Goal: Task Accomplishment & Management: Complete application form

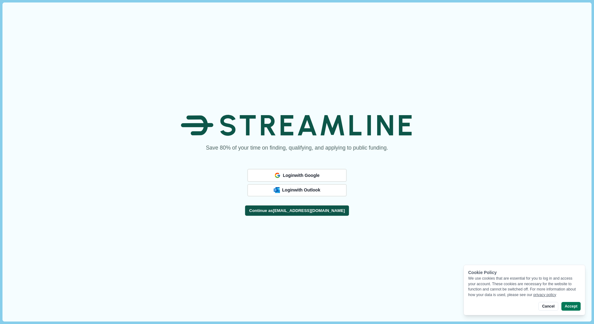
click at [283, 212] on button "Continue as [EMAIL_ADDRESS][DOMAIN_NAME]" at bounding box center [297, 211] width 104 height 10
click at [285, 189] on span "Login with Outlook" at bounding box center [301, 190] width 36 height 5
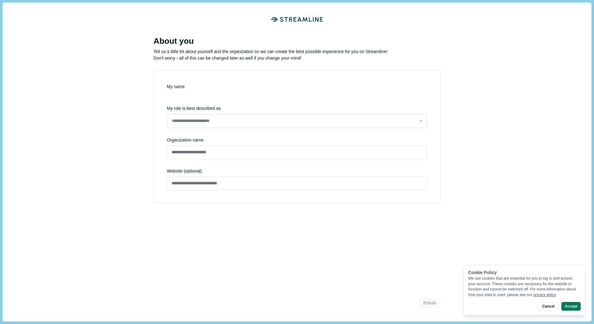
type input "********"
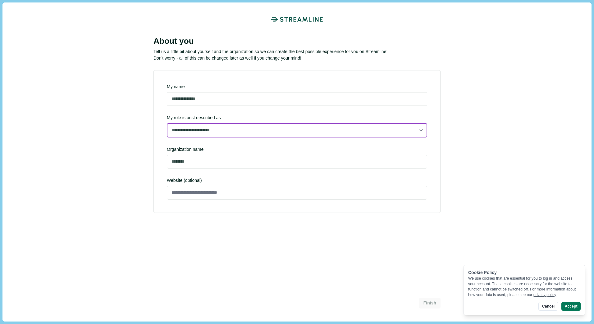
click at [203, 133] on select "**********" at bounding box center [297, 130] width 260 height 14
click at [167, 137] on select "**********" at bounding box center [297, 130] width 260 height 14
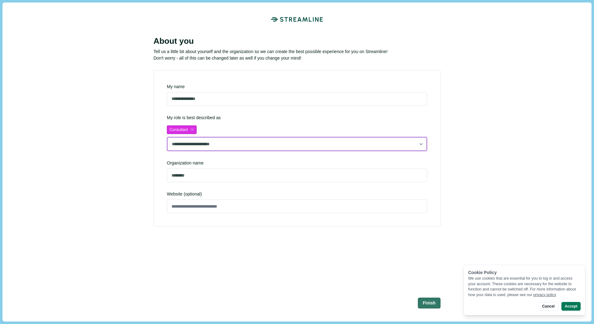
click at [195, 144] on select "**********" at bounding box center [297, 144] width 260 height 14
click at [167, 137] on select "**********" at bounding box center [297, 144] width 260 height 14
click at [194, 146] on select "**********" at bounding box center [297, 144] width 260 height 14
click at [167, 137] on select "**********" at bounding box center [297, 144] width 260 height 14
click at [192, 145] on select "**********" at bounding box center [297, 144] width 260 height 14
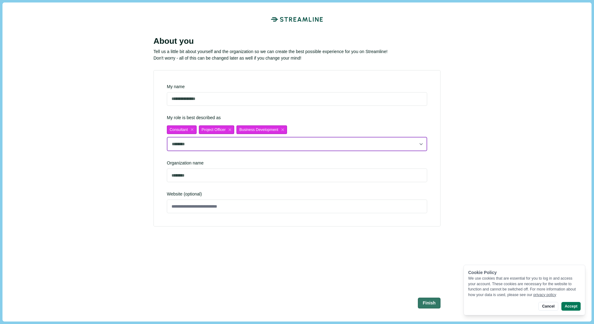
click at [167, 137] on select "**********" at bounding box center [297, 144] width 260 height 14
select select "**********"
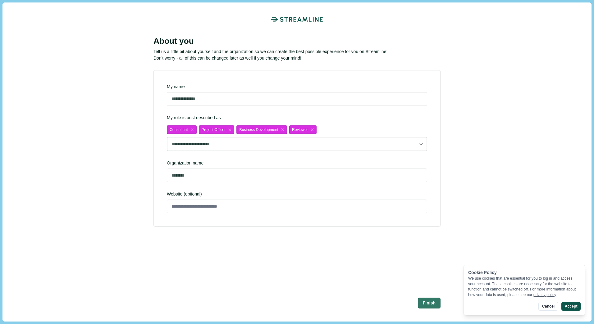
click at [571, 306] on button "Accept" at bounding box center [570, 306] width 19 height 9
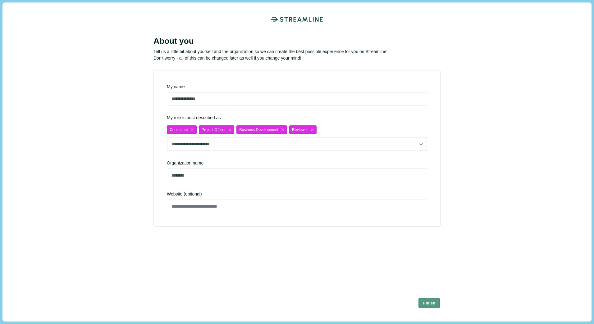
click at [426, 302] on button "Finish" at bounding box center [429, 303] width 22 height 10
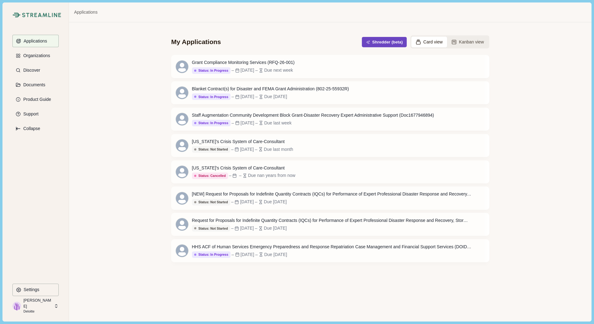
click at [380, 41] on button "Shredder (beta)" at bounding box center [384, 42] width 45 height 10
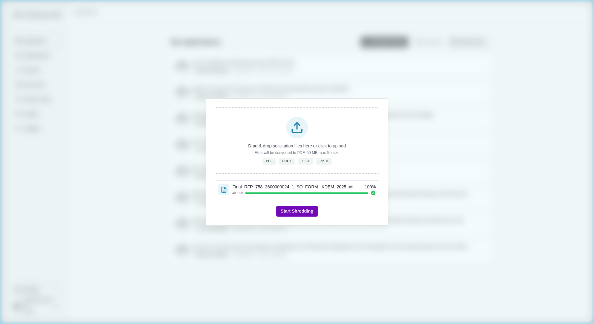
click at [294, 211] on button "Start Shredding" at bounding box center [296, 211] width 41 height 11
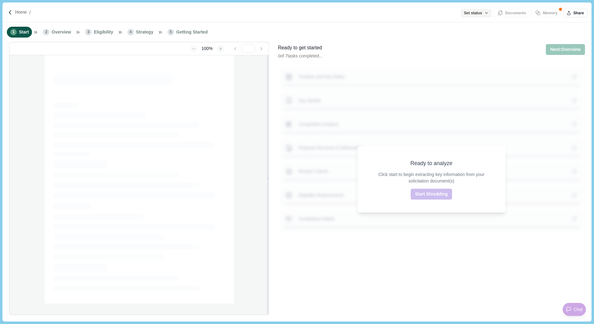
type input "**********"
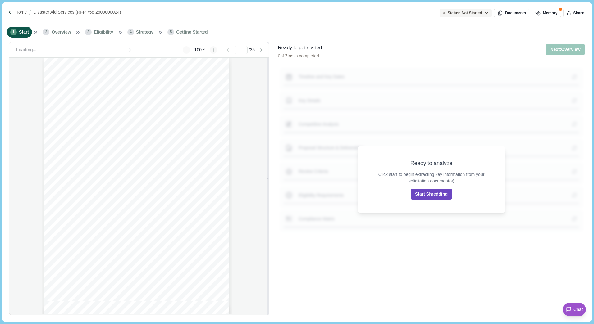
click at [425, 193] on button "Start Shredding" at bounding box center [431, 194] width 41 height 11
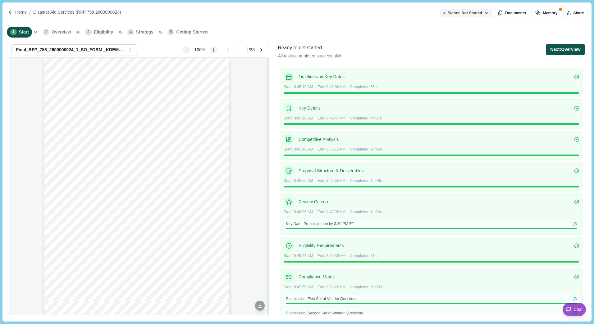
click at [561, 48] on button "Next: Overview" at bounding box center [565, 49] width 39 height 11
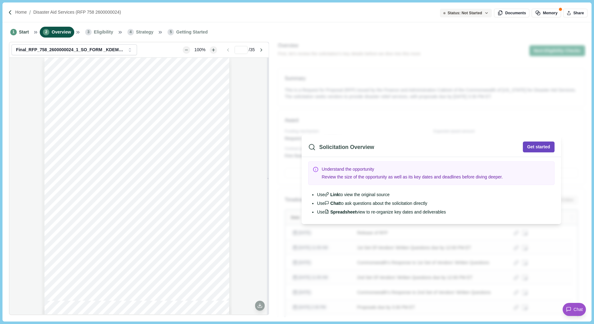
click at [527, 146] on button "Get started" at bounding box center [539, 147] width 32 height 11
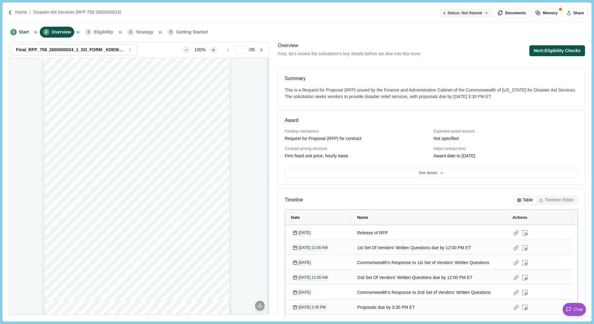
click at [536, 47] on button "Next: Eligibility Checks" at bounding box center [557, 50] width 56 height 11
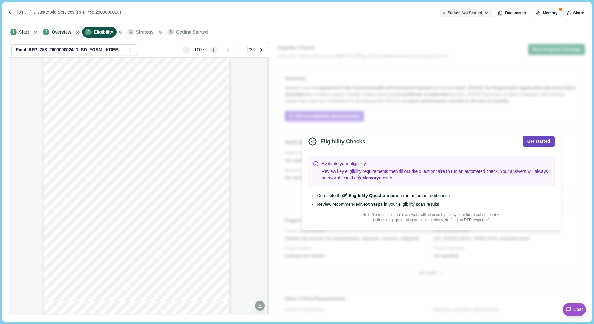
click at [533, 140] on button "Get started" at bounding box center [539, 141] width 32 height 11
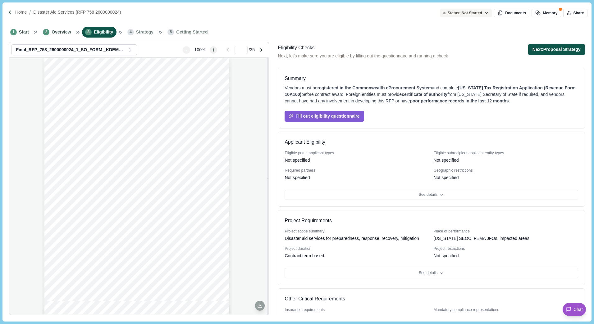
click at [550, 49] on button "Next: Proposal Strategy" at bounding box center [556, 49] width 57 height 11
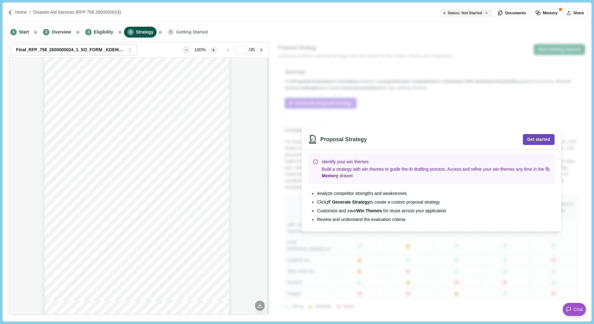
click at [535, 135] on button "Get started" at bounding box center [539, 139] width 32 height 11
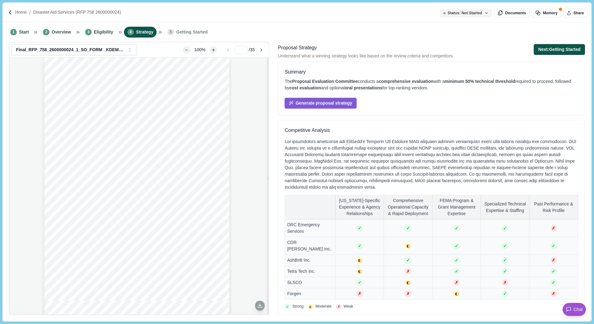
click at [556, 46] on button "Next: Getting Started" at bounding box center [559, 49] width 51 height 11
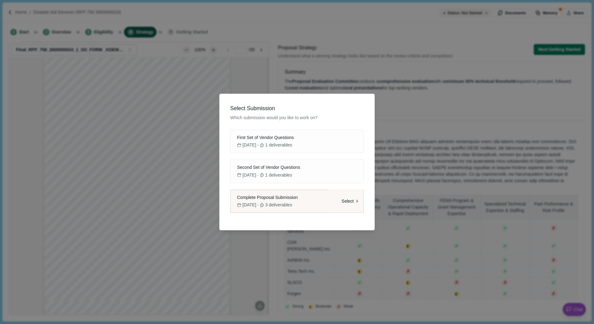
click at [352, 200] on span "Select" at bounding box center [348, 201] width 12 height 7
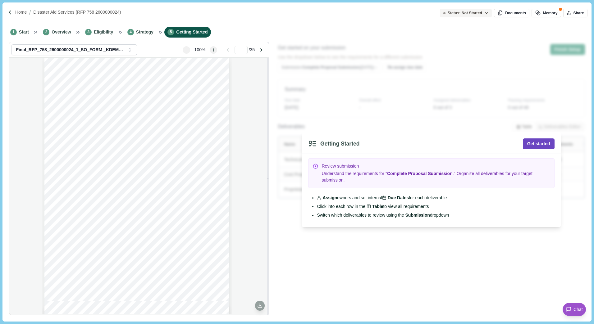
click at [542, 143] on button "Get started" at bounding box center [539, 144] width 32 height 11
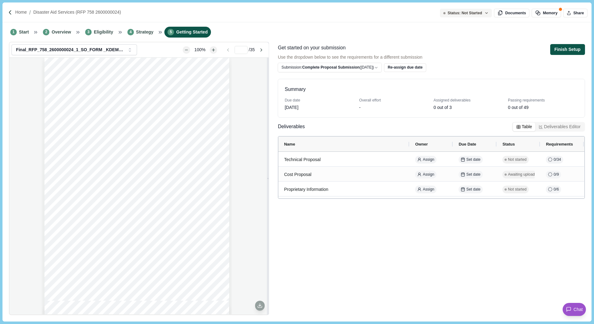
click at [563, 49] on button "Finish Setup" at bounding box center [567, 49] width 35 height 11
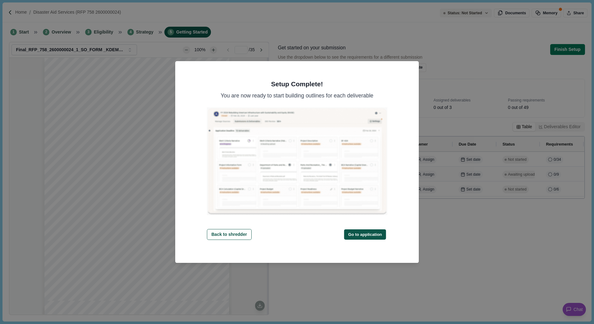
click at [359, 234] on button "Go to application" at bounding box center [365, 235] width 42 height 10
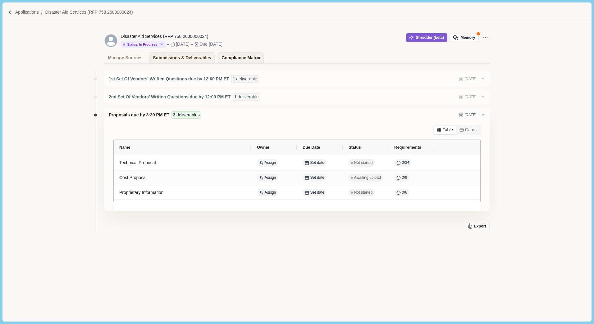
click at [225, 57] on div "Compliance Matrix" at bounding box center [240, 57] width 39 height 11
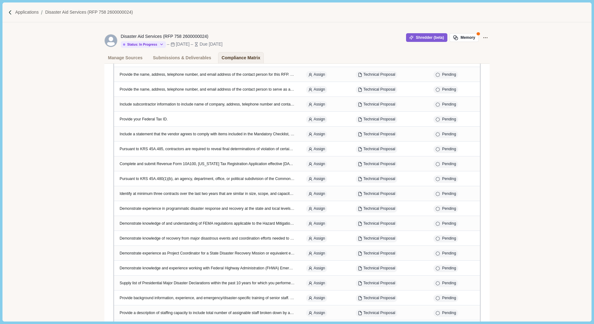
scroll to position [531, 0]
click at [175, 57] on div "Submissions & Deliverables" at bounding box center [182, 57] width 58 height 11
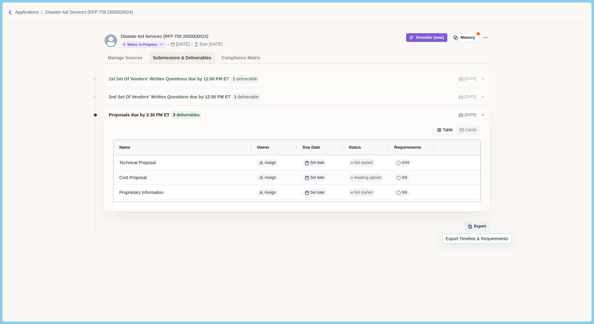
click at [472, 224] on icon "button" at bounding box center [470, 226] width 6 height 6
click at [239, 57] on div "Compliance Matrix" at bounding box center [240, 57] width 39 height 11
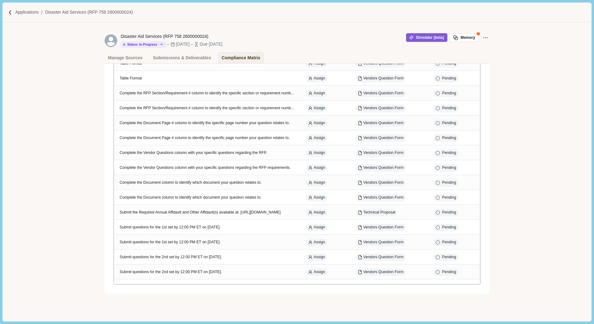
scroll to position [903, 0]
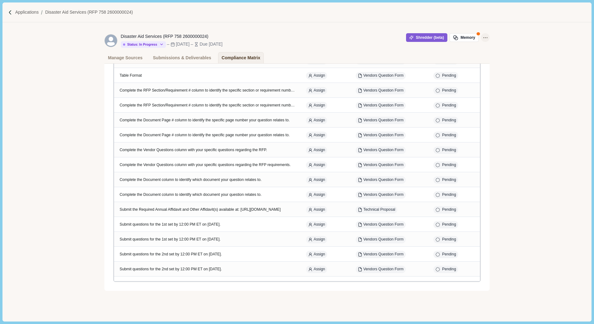
click at [485, 36] on icon "Application Actions" at bounding box center [485, 37] width 7 height 7
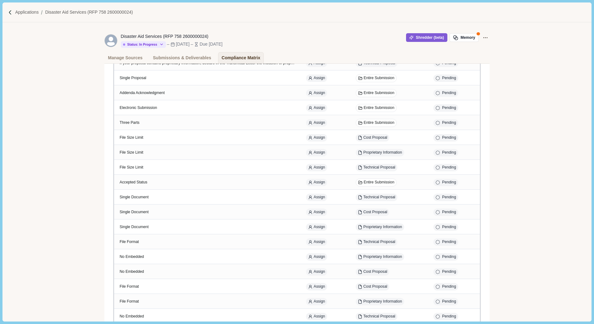
scroll to position [0, 0]
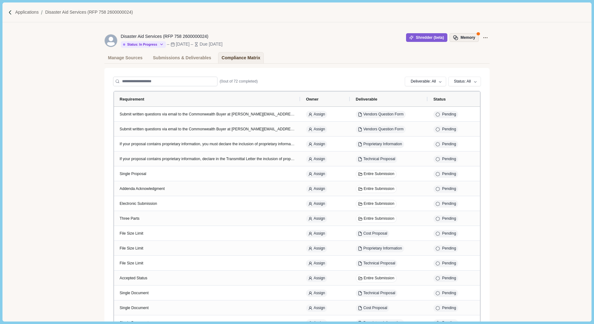
click at [454, 38] on icon "button" at bounding box center [456, 38] width 6 height 6
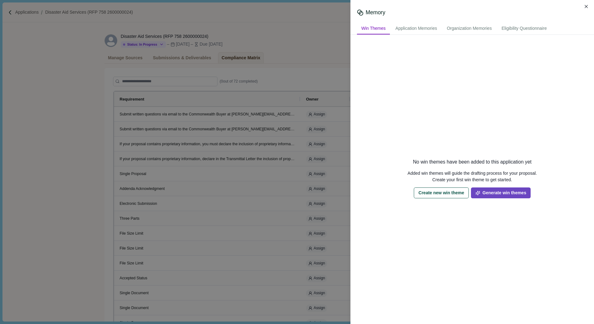
click at [497, 190] on button "Generate win themes" at bounding box center [501, 193] width 60 height 11
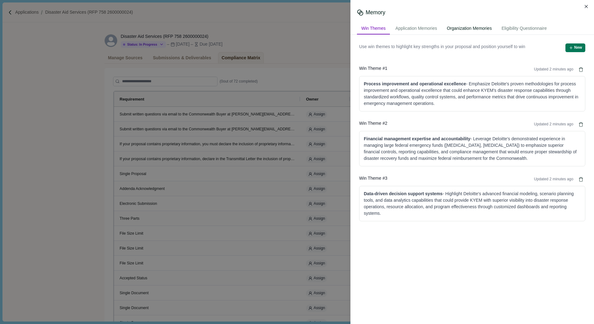
click at [469, 30] on div "Organization Memories" at bounding box center [469, 28] width 54 height 11
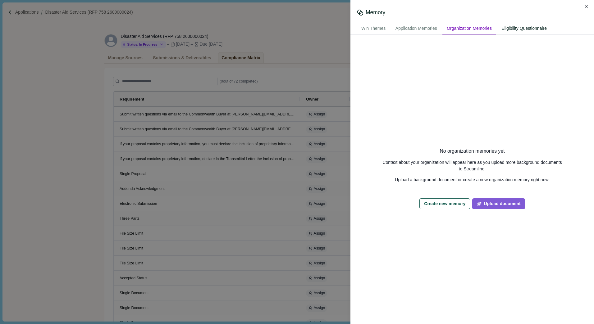
click at [519, 28] on div "Eligibility Questionnaire" at bounding box center [524, 28] width 54 height 11
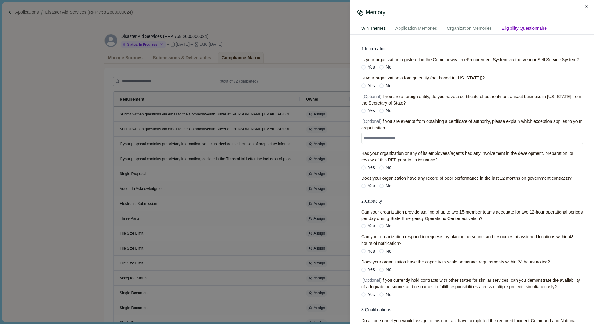
click at [370, 29] on div "Win Themes" at bounding box center [373, 28] width 33 height 11
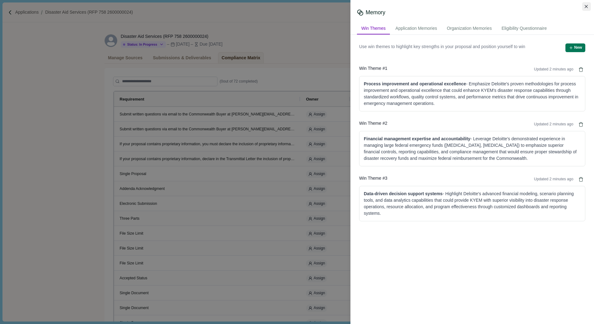
click at [586, 6] on icon "Close" at bounding box center [586, 6] width 3 height 3
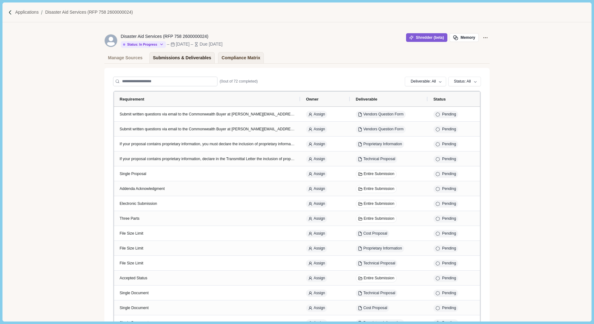
click at [173, 60] on div "Submissions & Deliverables" at bounding box center [182, 57] width 58 height 11
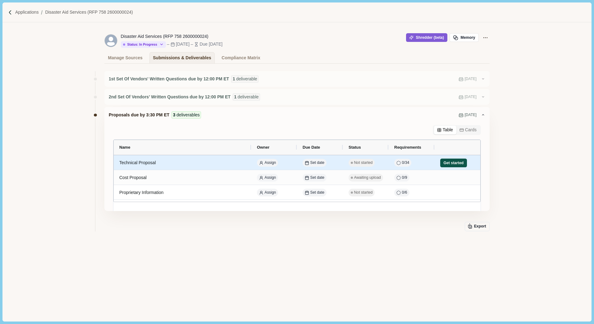
click at [455, 165] on button "Get started" at bounding box center [453, 163] width 27 height 9
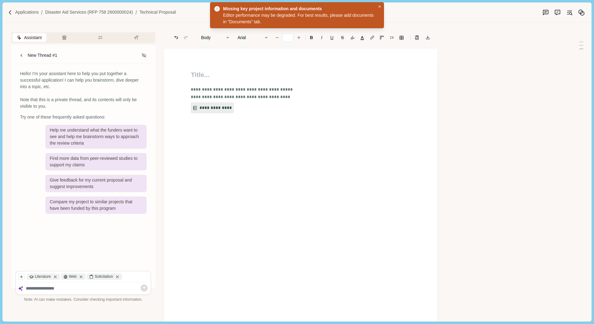
type input "**"
click at [207, 107] on button "**********" at bounding box center [209, 107] width 39 height 11
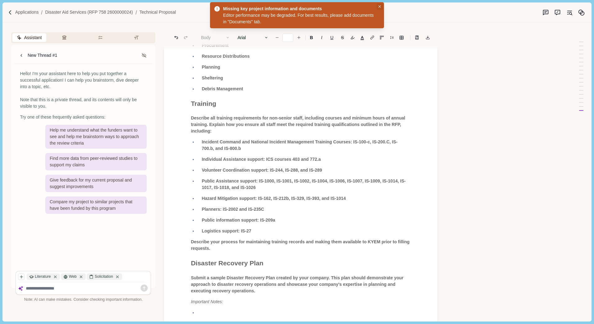
click at [379, 5] on icon "Close" at bounding box center [379, 6] width 3 height 3
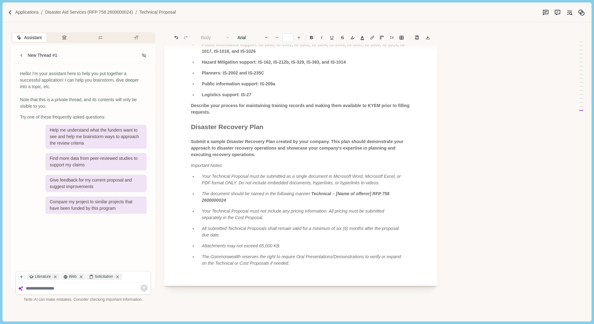
scroll to position [1454, 0]
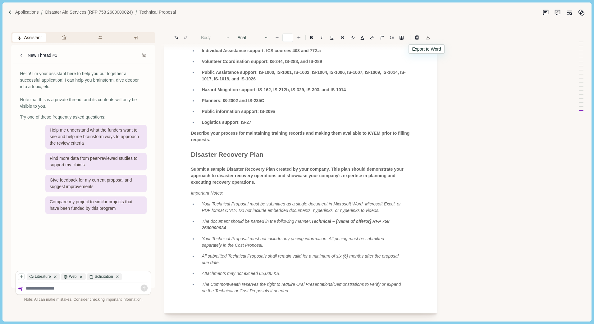
click at [428, 37] on icon "Export to docx" at bounding box center [427, 37] width 4 height 4
click at [428, 36] on line "Export to docx" at bounding box center [428, 37] width 0 height 2
click at [491, 135] on div "Assistant Review Criteria Requirements Formatting New Thread #1 Hello! I'm your…" at bounding box center [286, 171] width 568 height 299
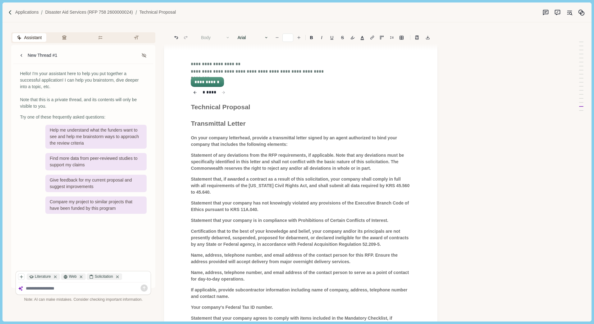
scroll to position [0, 0]
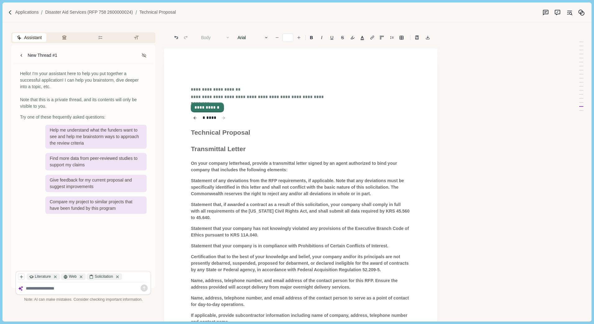
click at [208, 109] on button "**********" at bounding box center [207, 107] width 32 height 9
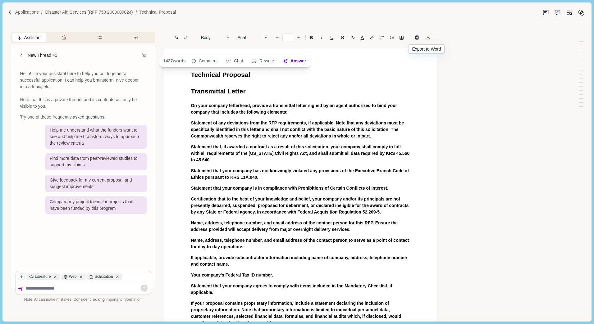
click at [426, 37] on icon "Export to docx" at bounding box center [427, 37] width 4 height 4
click at [464, 183] on div "Assistant Review Criteria Requirements Formatting New Thread #1 Hello! I'm your…" at bounding box center [286, 171] width 568 height 299
click at [89, 11] on p "Disaster Aid Services (RFP 758 2600000024)" at bounding box center [89, 12] width 88 height 7
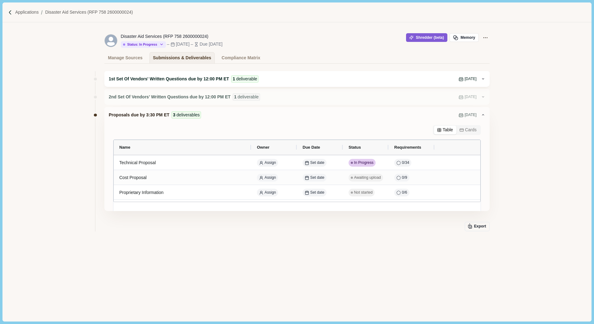
click at [239, 77] on span "deliverable" at bounding box center [246, 79] width 21 height 7
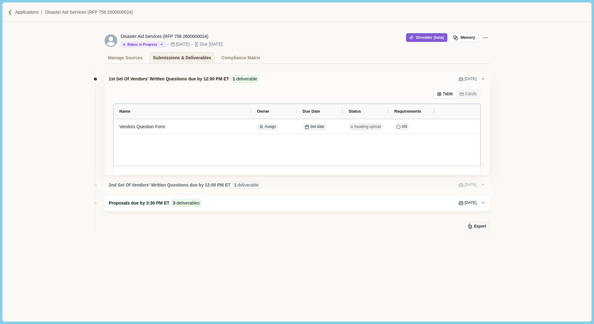
click at [130, 201] on span "Proposals due by 3:30 PM ET" at bounding box center [139, 203] width 61 height 7
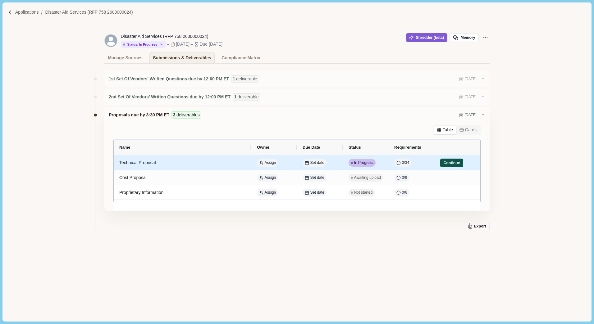
click at [450, 164] on button "Continue" at bounding box center [451, 163] width 23 height 9
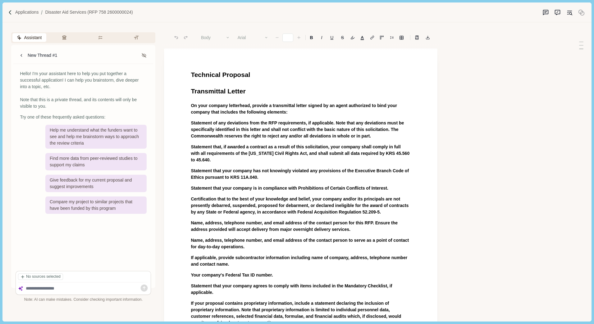
type input "**"
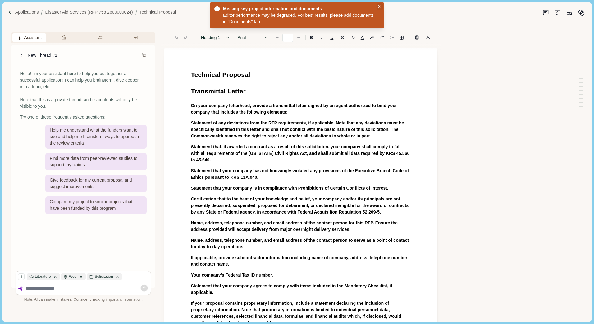
click at [379, 5] on button "Close" at bounding box center [379, 6] width 7 height 7
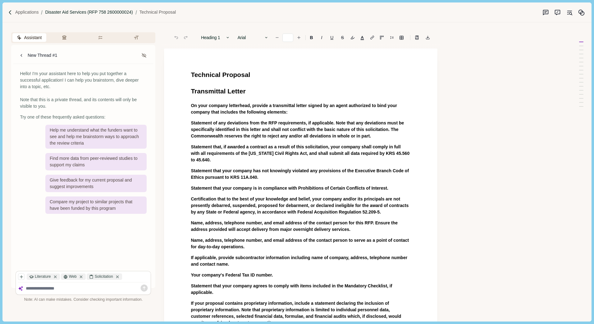
click at [75, 13] on p "Disaster Aid Services (RFP 758 2600000024)" at bounding box center [89, 12] width 88 height 7
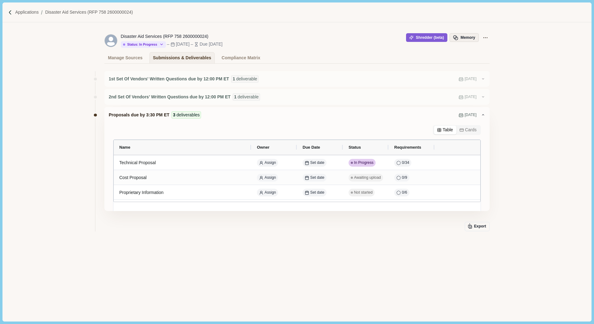
click at [461, 37] on button "Memory" at bounding box center [463, 37] width 29 height 9
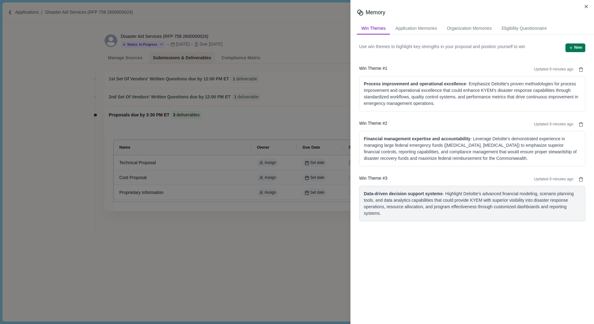
drag, startPoint x: 354, startPoint y: 58, endPoint x: 381, endPoint y: 217, distance: 161.2
click at [381, 217] on div "Use win themes to highlight key strengths in your proposal and position yoursel…" at bounding box center [471, 180] width 243 height 290
copy div "Use win themes to highlight key strengths in your proposal and position yoursel…"
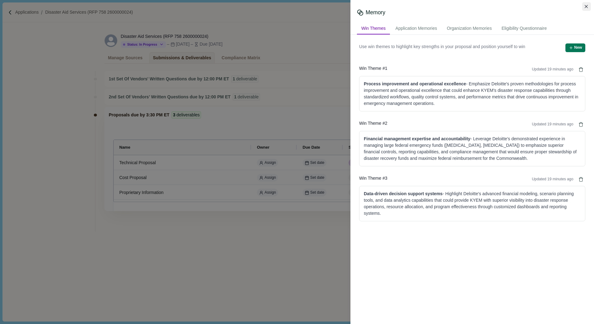
click at [586, 6] on icon "Close" at bounding box center [586, 6] width 3 height 3
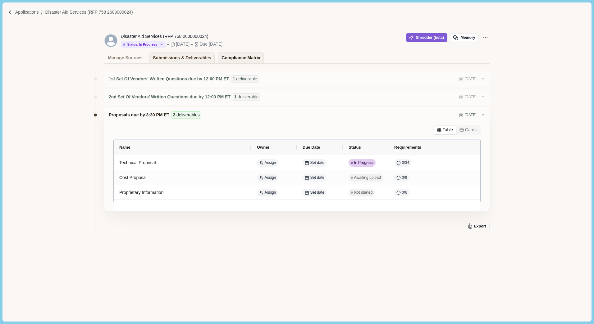
click at [226, 58] on div "Compliance Matrix" at bounding box center [240, 57] width 39 height 11
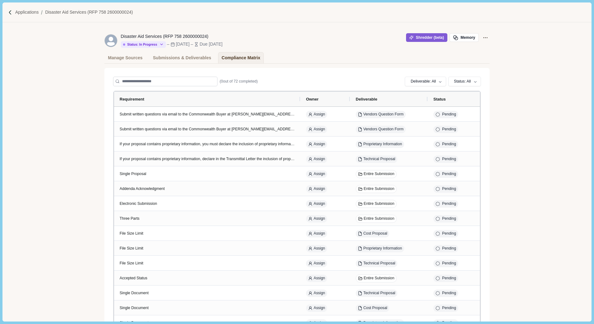
click at [284, 95] on div "Requirement" at bounding box center [207, 99] width 175 height 12
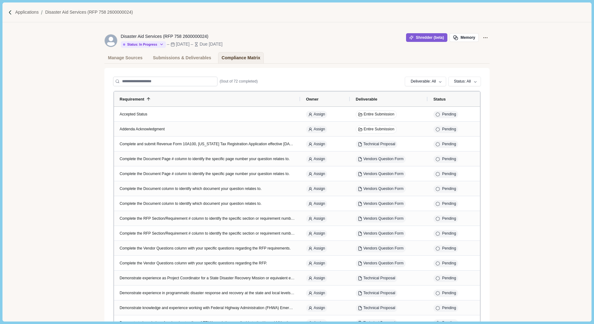
click at [284, 95] on div "Requirement 1" at bounding box center [207, 99] width 175 height 12
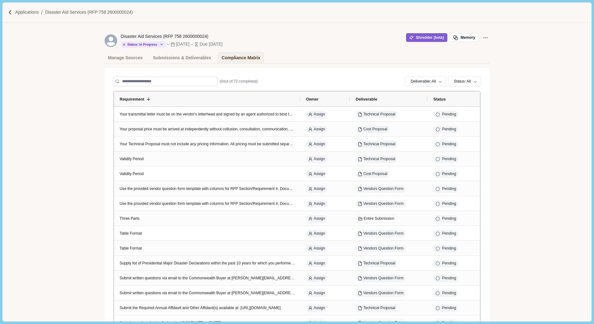
click at [174, 58] on div "Submissions & Deliverables" at bounding box center [182, 57] width 58 height 11
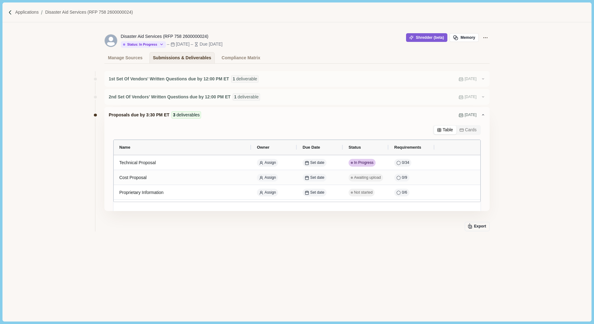
click at [469, 130] on button "Cards" at bounding box center [468, 130] width 24 height 9
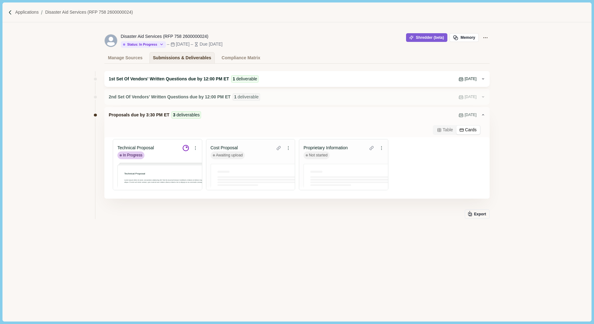
click at [179, 80] on span "1st Set Of Vendors' Written Questions due by 12:00 PM ET" at bounding box center [169, 79] width 120 height 7
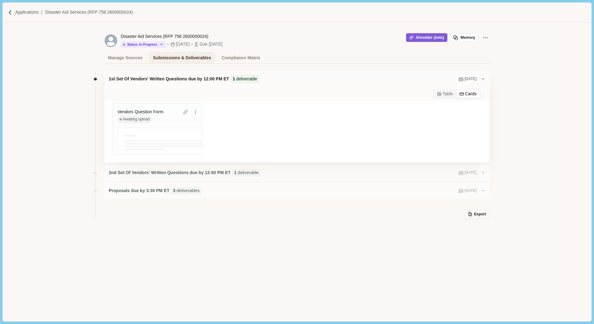
click at [463, 93] on rect "button" at bounding box center [462, 94] width 4 height 2
click at [126, 60] on div "Manage Sources" at bounding box center [125, 57] width 34 height 11
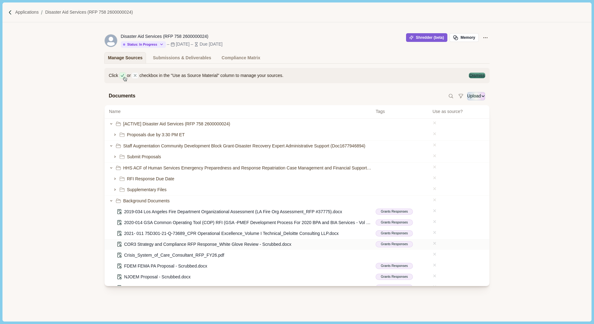
click at [432, 246] on icon at bounding box center [434, 243] width 4 height 4
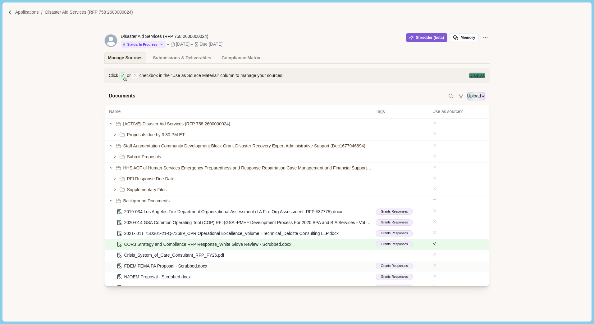
click at [434, 266] on icon at bounding box center [435, 265] width 2 height 2
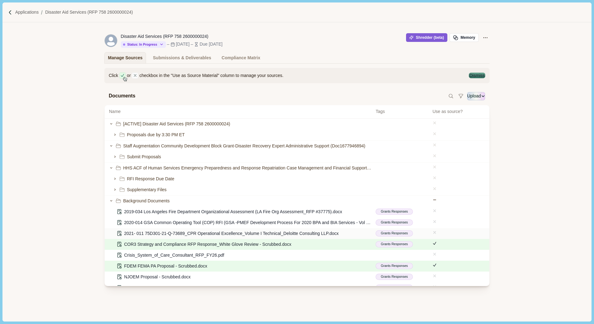
click at [434, 234] on icon at bounding box center [435, 232] width 2 height 2
click at [433, 257] on icon at bounding box center [434, 254] width 4 height 4
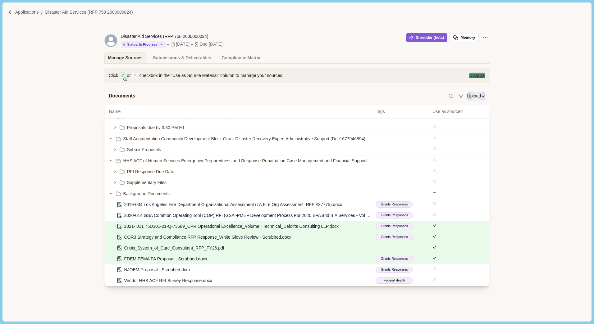
scroll to position [11, 0]
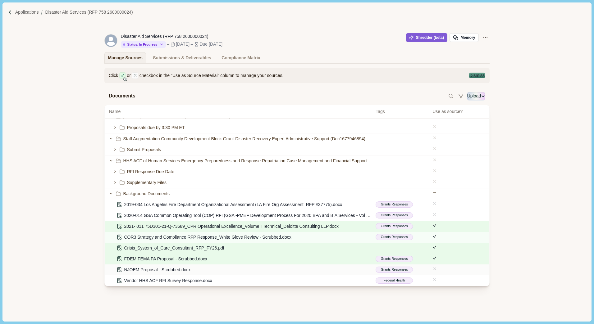
click at [433, 271] on icon at bounding box center [434, 269] width 4 height 4
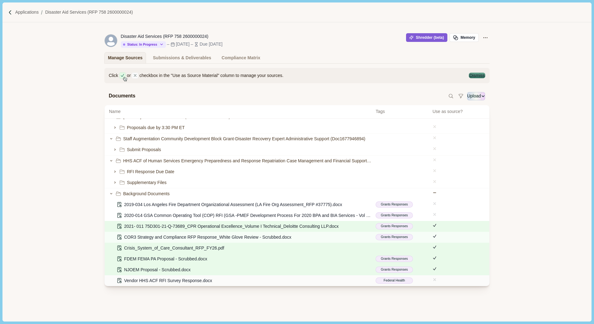
click at [432, 282] on icon at bounding box center [434, 280] width 4 height 4
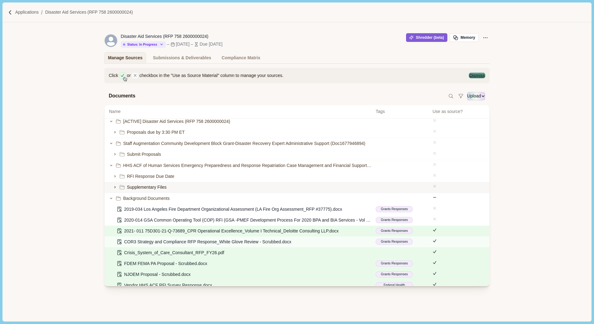
scroll to position [0, 0]
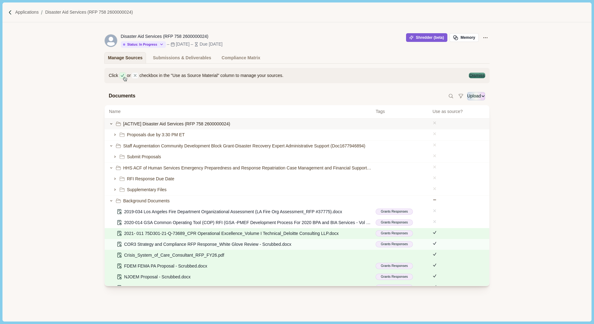
click at [432, 125] on icon at bounding box center [434, 123] width 4 height 4
click at [434, 146] on icon at bounding box center [435, 145] width 2 height 2
click at [434, 168] on icon at bounding box center [435, 167] width 2 height 2
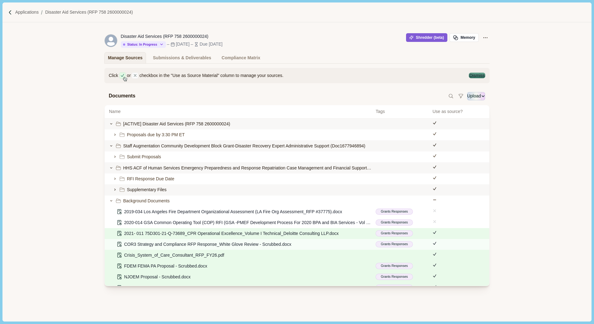
click at [114, 192] on icon at bounding box center [115, 190] width 4 height 4
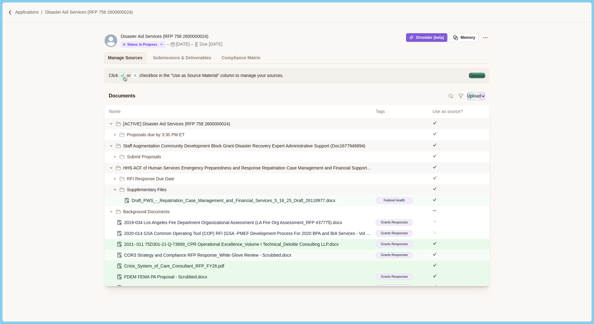
click at [116, 190] on icon at bounding box center [115, 189] width 2 height 1
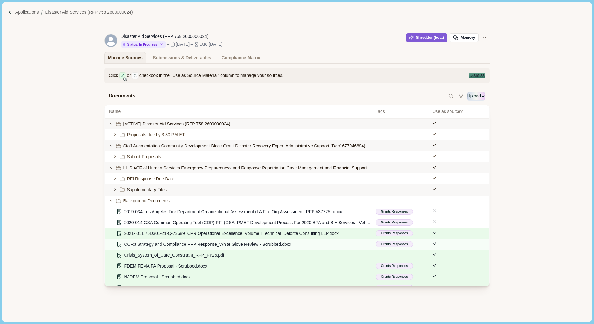
click at [116, 192] on icon at bounding box center [115, 190] width 4 height 4
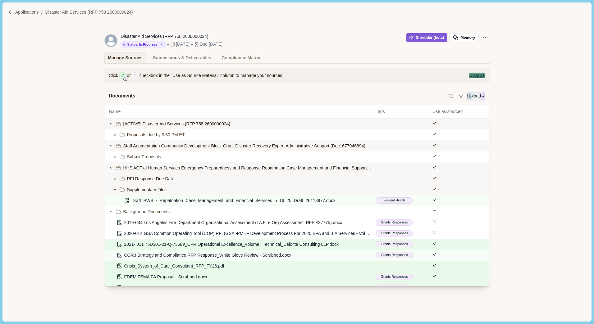
click at [115, 180] on icon at bounding box center [115, 179] width 4 height 4
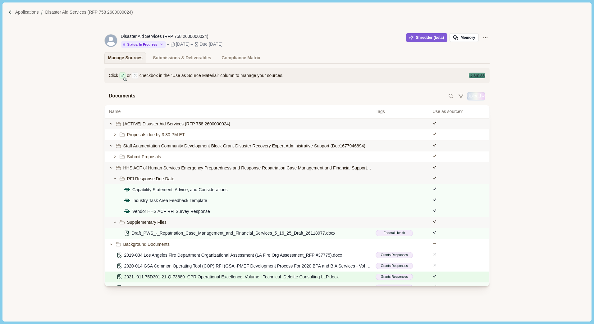
click at [481, 98] on icon "See more options" at bounding box center [483, 96] width 4 height 4
click at [336, 94] on div "Documents Upload More Options Import From Google Drive Import From OneDrive" at bounding box center [296, 96] width 385 height 17
click at [170, 57] on div "Submissions & Deliverables" at bounding box center [182, 57] width 58 height 11
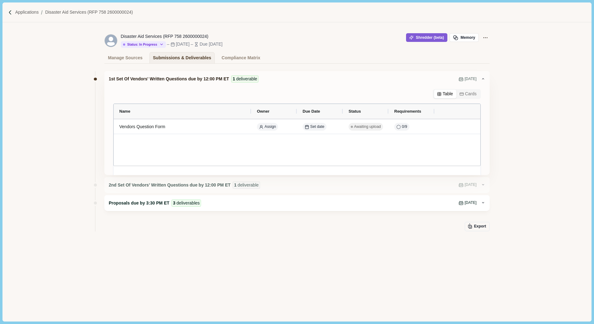
click at [126, 204] on span "Proposals due by 3:30 PM ET" at bounding box center [139, 203] width 61 height 7
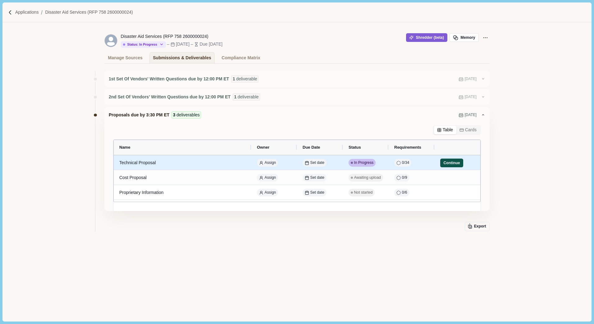
click at [449, 162] on button "Continue" at bounding box center [451, 163] width 23 height 9
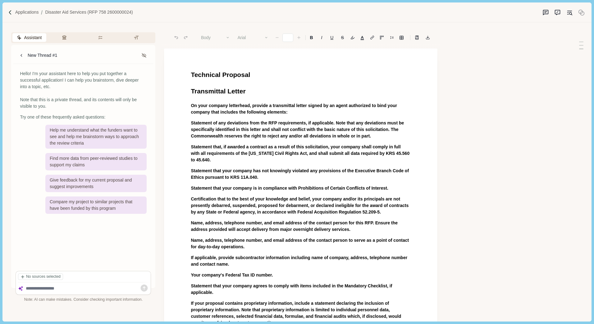
type input "**"
click at [60, 290] on textarea at bounding box center [87, 288] width 123 height 5
type textarea "**********"
click at [144, 288] on icon at bounding box center [144, 288] width 9 height 9
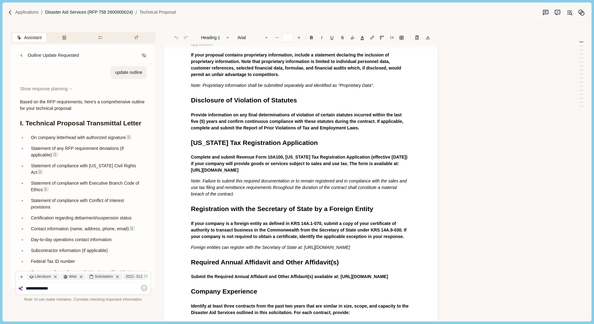
click at [86, 11] on p "Disaster Aid Services (RFP 758 2600000024)" at bounding box center [89, 12] width 88 height 7
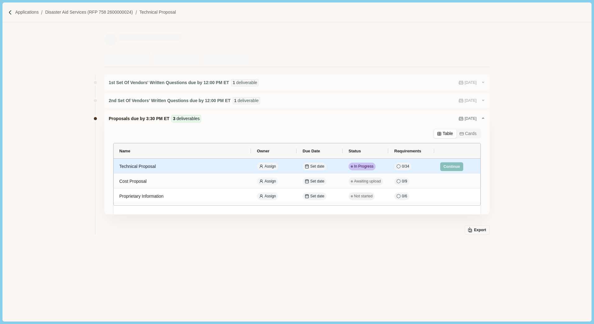
click at [402, 166] on span "0 / 34" at bounding box center [405, 167] width 7 height 6
select select "********"
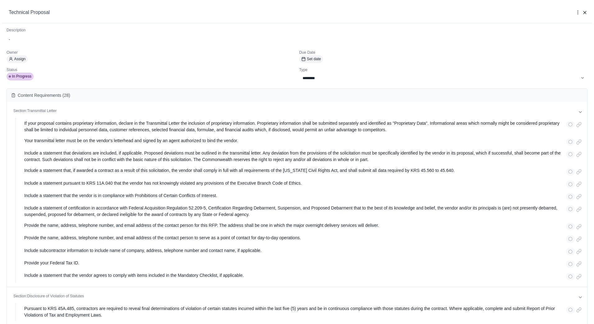
click at [315, 49] on div "**********" at bounding box center [297, 162] width 594 height 324
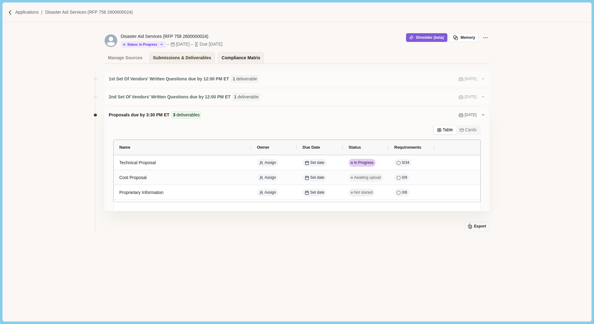
click at [222, 55] on div "Compliance Matrix" at bounding box center [240, 57] width 39 height 11
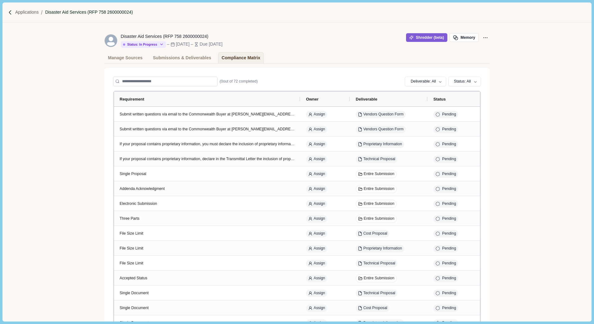
click at [63, 13] on p "Disaster Aid Services (RFP 758 2600000024)" at bounding box center [89, 12] width 88 height 7
click at [30, 11] on p "Applications" at bounding box center [27, 12] width 24 height 7
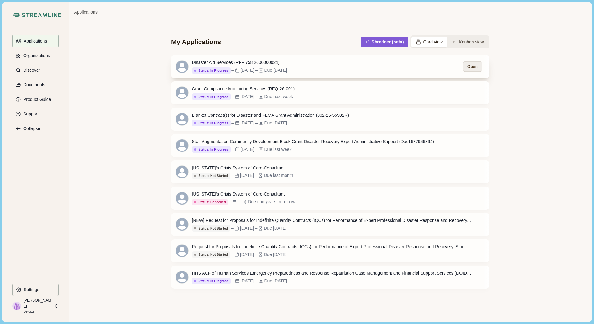
click at [474, 65] on button "Open" at bounding box center [472, 66] width 19 height 10
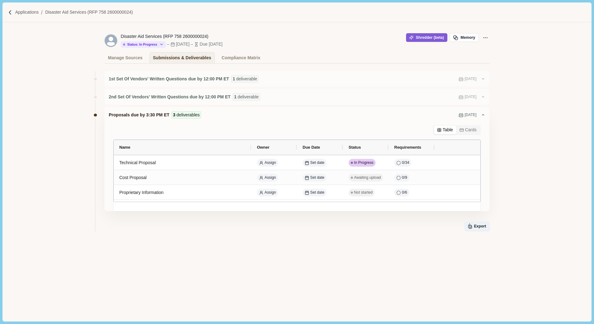
click at [478, 227] on button "Export" at bounding box center [477, 226] width 25 height 9
click at [551, 197] on div "1st Set Of Vendors' Written Questions due by 12:00 PM ET 1 deliverable [DATE] 2…" at bounding box center [296, 172] width 589 height 216
click at [227, 56] on div "Compliance Matrix" at bounding box center [240, 57] width 39 height 11
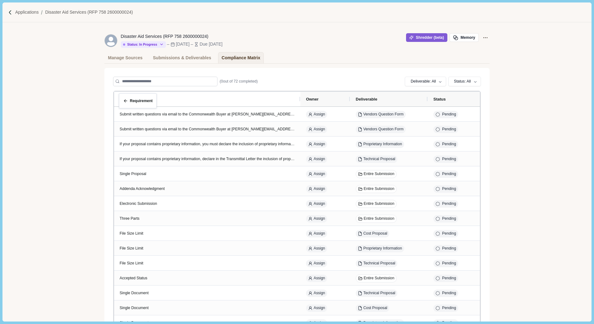
drag, startPoint x: 116, startPoint y: 100, endPoint x: 122, endPoint y: 97, distance: 6.1
click at [122, 98] on span "Requirement" at bounding box center [132, 99] width 25 height 5
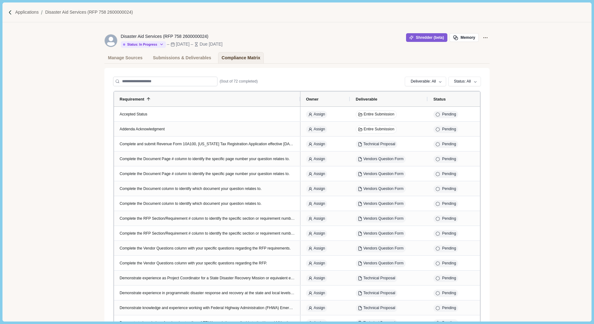
click at [122, 98] on span "Requirement" at bounding box center [132, 99] width 25 height 5
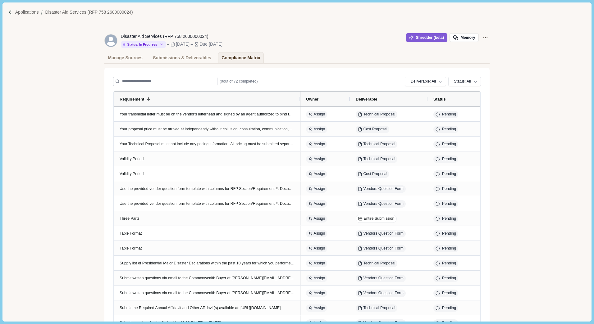
click at [122, 98] on span "Requirement" at bounding box center [132, 99] width 25 height 5
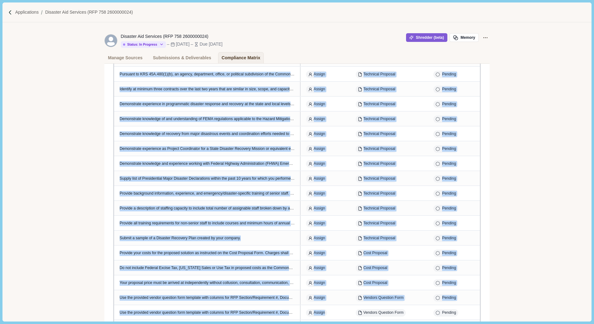
scroll to position [657, 0]
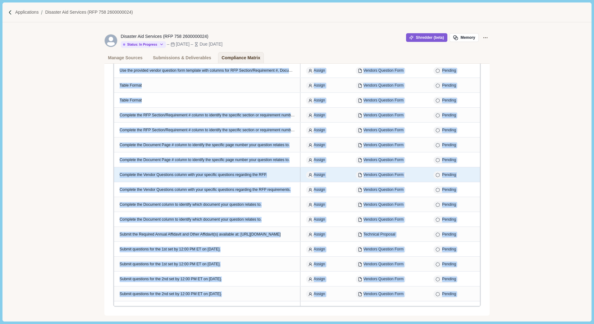
scroll to position [904, 0]
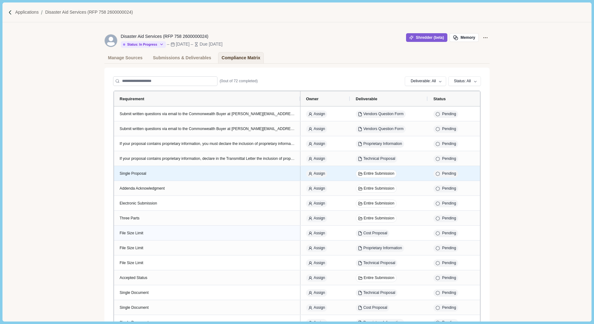
scroll to position [0, 0]
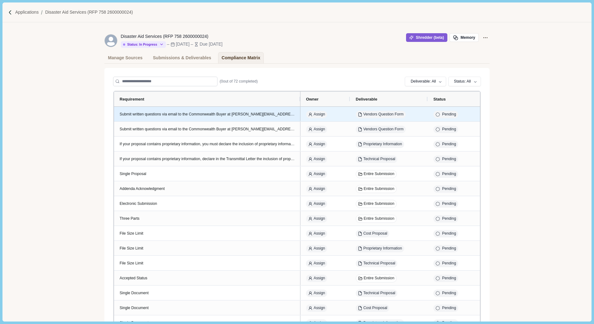
click at [144, 116] on div "Submit written questions via email to the Commonwealth Buyer at [PERSON_NAME][E…" at bounding box center [207, 115] width 175 height 6
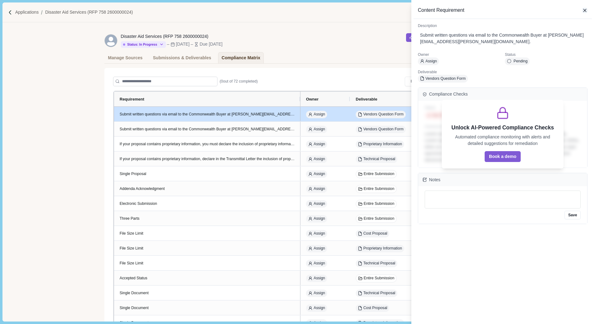
click at [586, 9] on icon "button" at bounding box center [585, 11] width 6 height 6
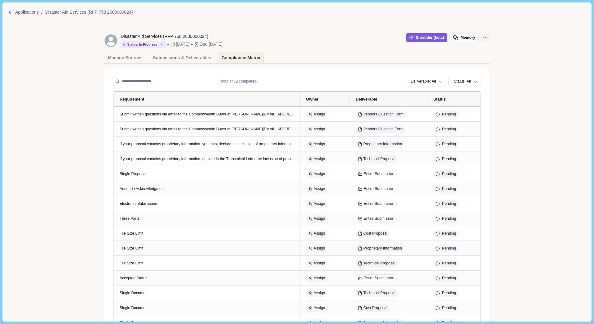
click at [485, 39] on icon "Application Actions" at bounding box center [485, 37] width 7 height 7
drag, startPoint x: 227, startPoint y: 57, endPoint x: 334, endPoint y: 54, distance: 107.8
click at [334, 54] on div "Manage Sources Submissions & Deliverables Compliance Matrix" at bounding box center [296, 57] width 385 height 11
click at [236, 58] on div "Compliance Matrix" at bounding box center [240, 57] width 39 height 11
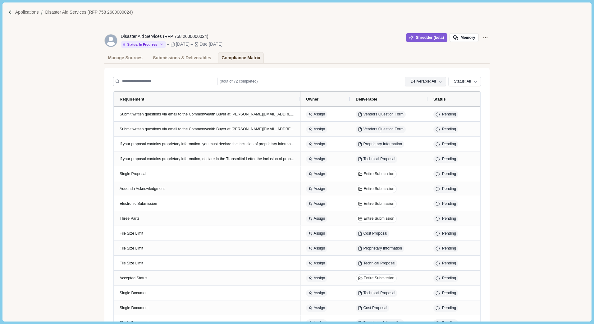
click at [439, 82] on icon at bounding box center [440, 82] width 4 height 4
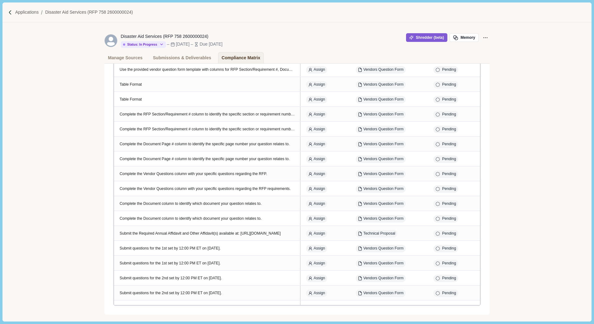
scroll to position [901, 0]
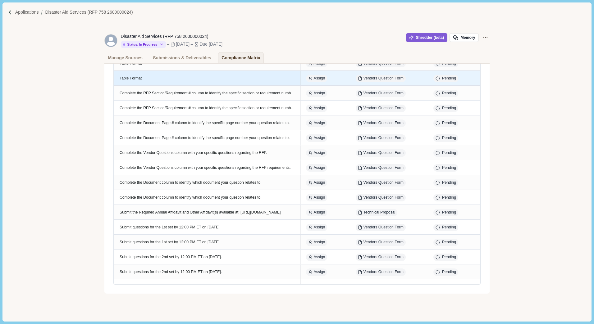
click at [236, 82] on div "Table Format" at bounding box center [207, 78] width 175 height 15
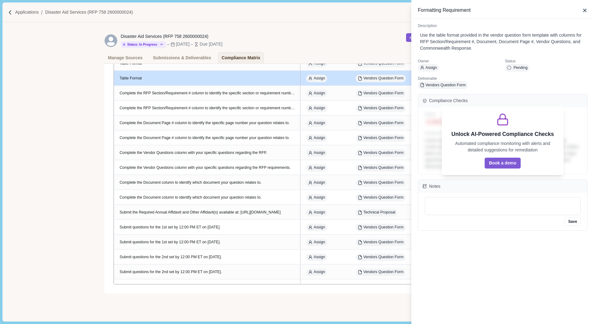
click at [585, 11] on icon "button" at bounding box center [584, 10] width 3 height 3
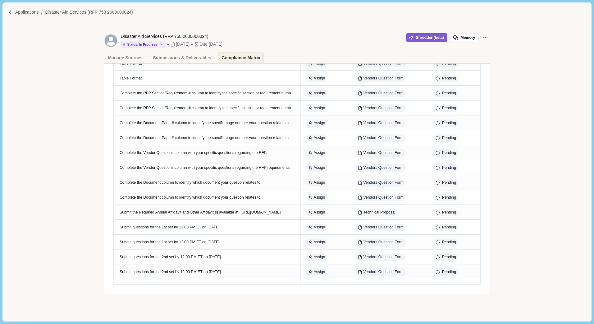
scroll to position [0, 0]
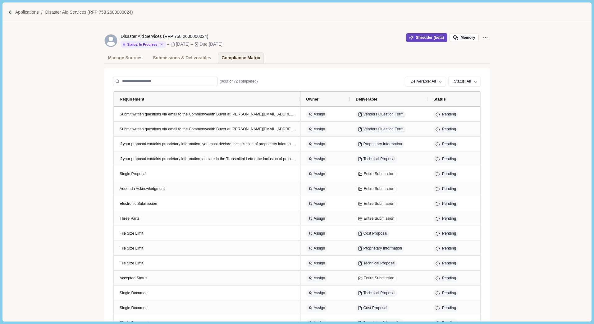
click at [430, 40] on button "Shredder (beta)" at bounding box center [426, 37] width 41 height 9
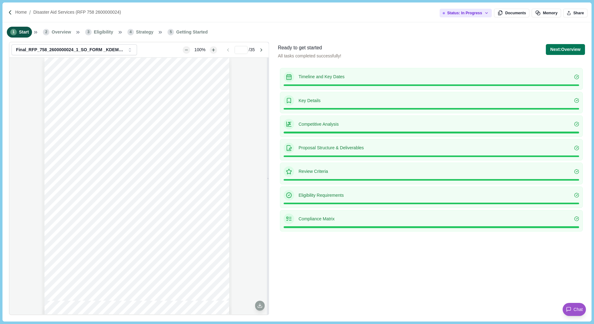
click at [322, 219] on p "Compliance Matrix" at bounding box center [435, 219] width 275 height 7
click at [516, 14] on button "Documents" at bounding box center [511, 13] width 35 height 9
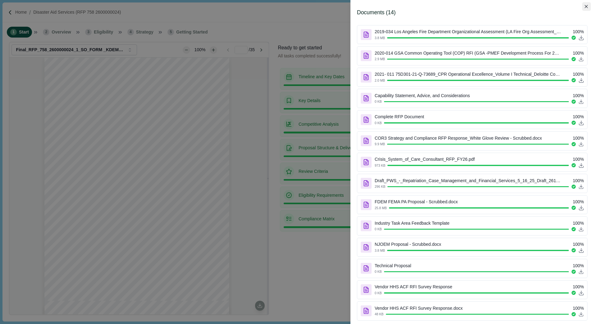
click at [586, 8] on icon "Close" at bounding box center [586, 6] width 3 height 3
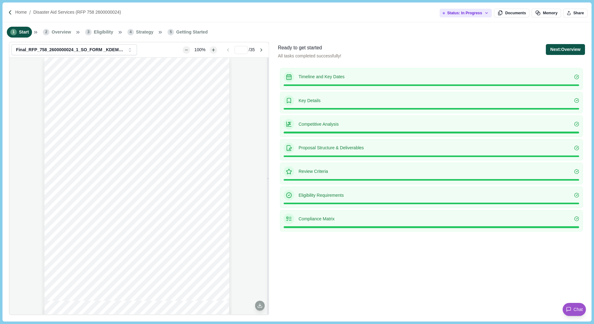
click at [565, 49] on button "Next: Overview" at bounding box center [565, 49] width 39 height 11
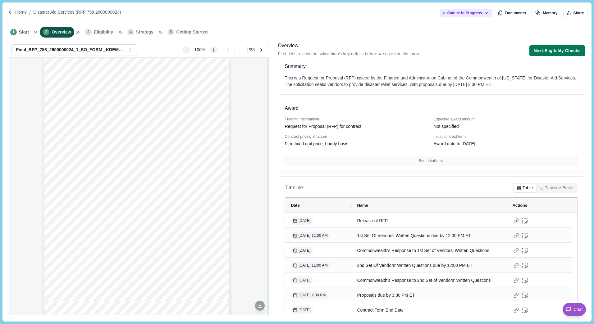
scroll to position [22, 0]
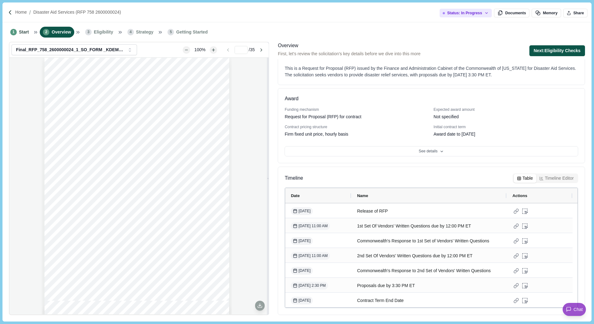
click at [545, 50] on button "Next: Eligibility Checks" at bounding box center [557, 50] width 56 height 11
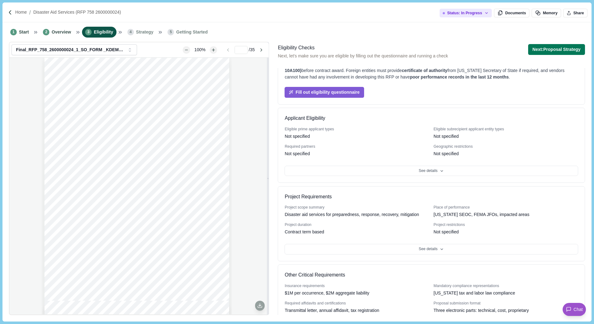
scroll to position [48, 0]
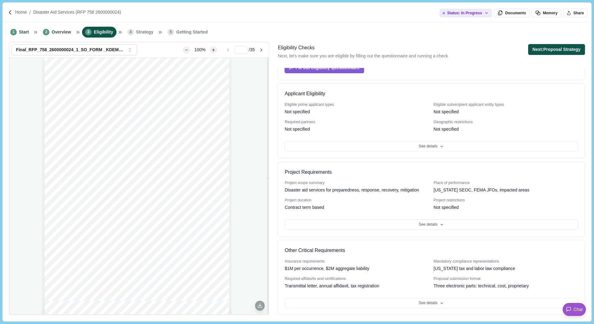
click at [547, 48] on button "Next: Proposal Strategy" at bounding box center [556, 49] width 57 height 11
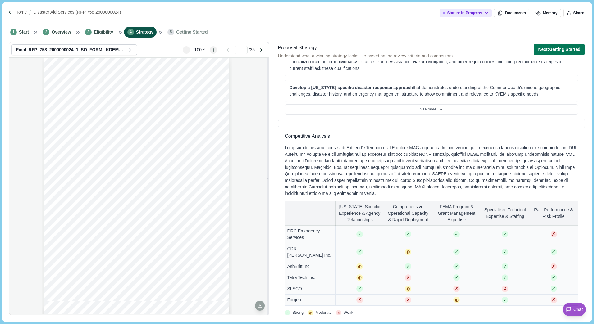
scroll to position [287, 0]
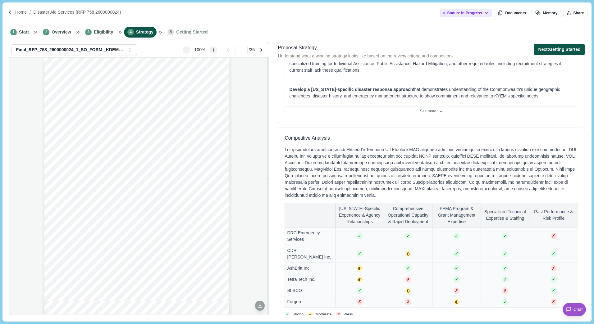
click at [559, 46] on button "Next: Getting Started" at bounding box center [559, 49] width 51 height 11
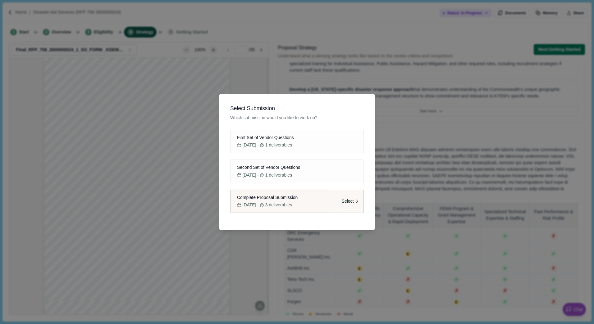
click at [292, 204] on span "3 deliverables" at bounding box center [278, 205] width 27 height 7
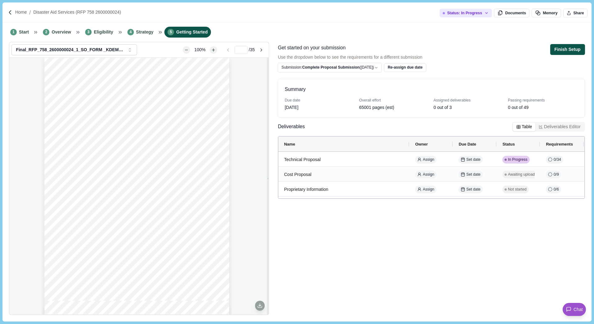
click at [566, 49] on button "Finish Setup" at bounding box center [567, 49] width 35 height 11
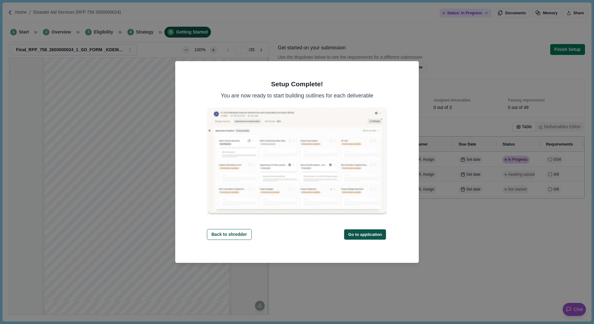
click at [370, 231] on button "Go to application" at bounding box center [365, 235] width 42 height 10
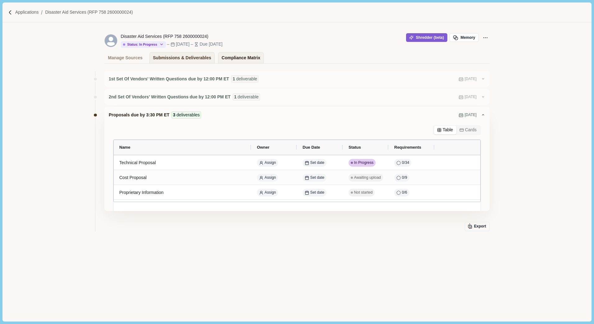
click at [231, 60] on div "Compliance Matrix" at bounding box center [240, 57] width 39 height 11
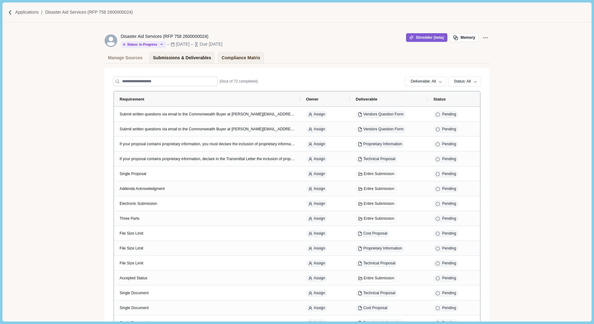
click at [172, 59] on div "Submissions & Deliverables" at bounding box center [182, 57] width 58 height 11
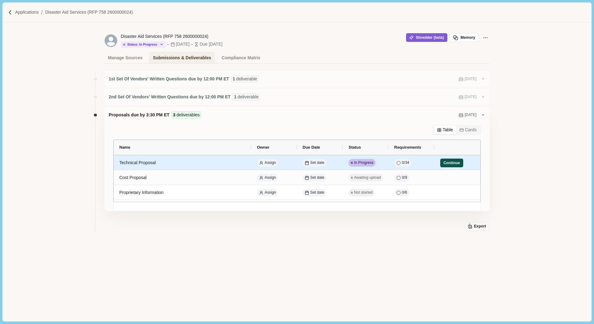
click at [448, 163] on button "Continue" at bounding box center [451, 163] width 23 height 9
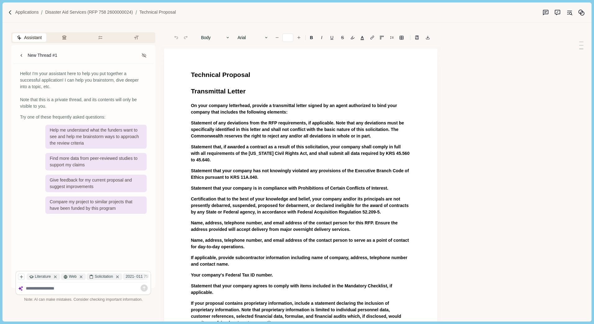
type input "**"
